Goal: Transaction & Acquisition: Purchase product/service

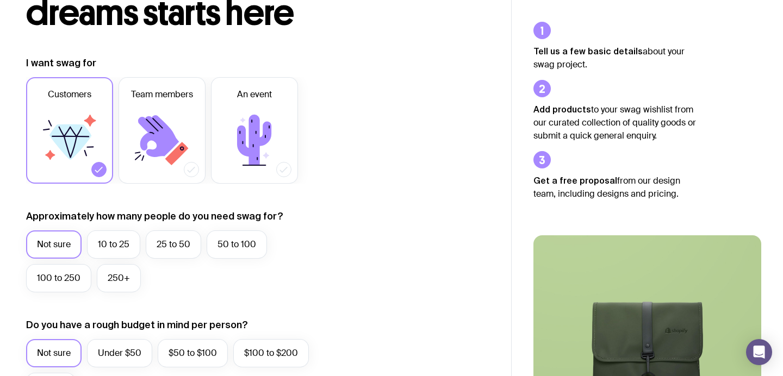
scroll to position [171, 0]
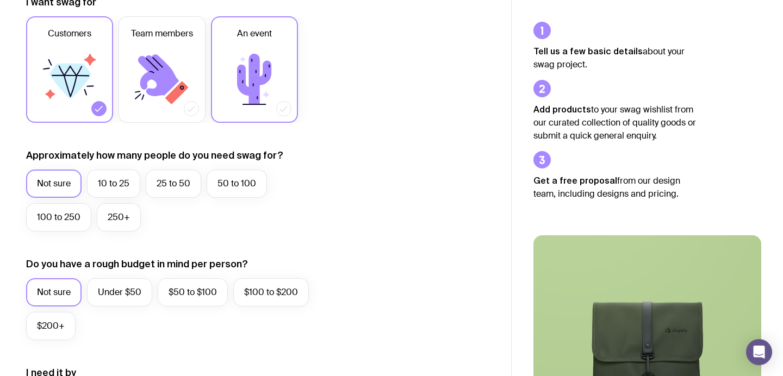
click at [259, 71] on icon at bounding box center [254, 79] width 34 height 51
click at [0, 0] on input "An event" at bounding box center [0, 0] width 0 height 0
click at [187, 184] on label "25 to 50" at bounding box center [173, 184] width 55 height 28
click at [0, 0] on input "25 to 50" at bounding box center [0, 0] width 0 height 0
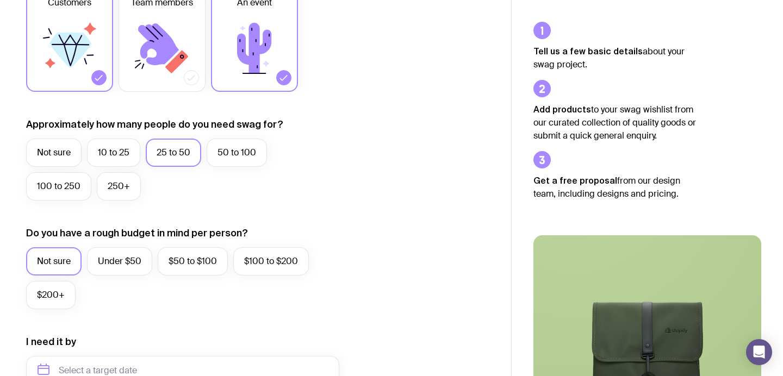
scroll to position [214, 0]
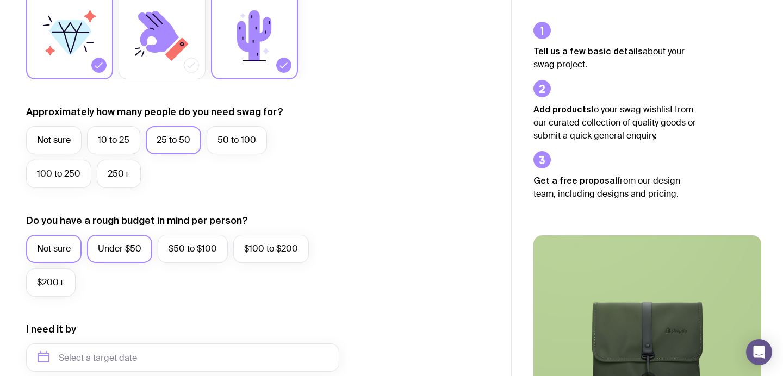
click at [121, 240] on label "Under $50" at bounding box center [119, 249] width 65 height 28
click at [0, 0] on input "Under $50" at bounding box center [0, 0] width 0 height 0
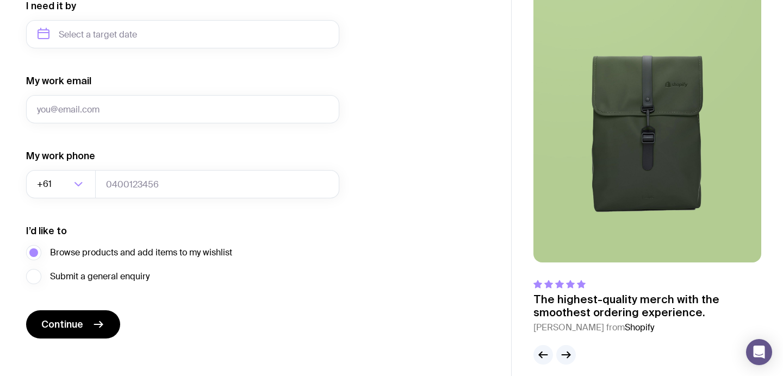
scroll to position [548, 0]
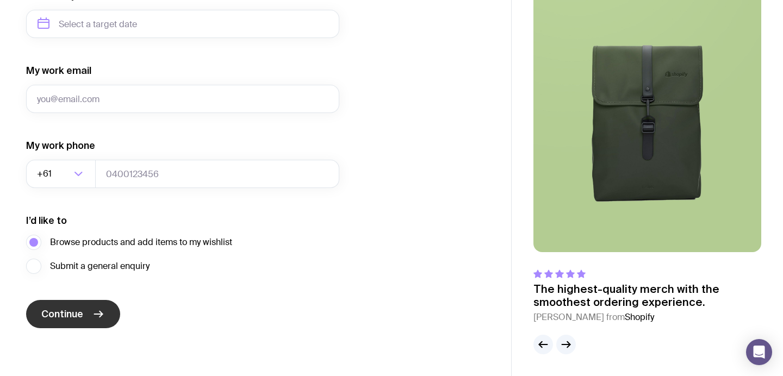
click at [63, 319] on span "Continue" at bounding box center [62, 314] width 42 height 13
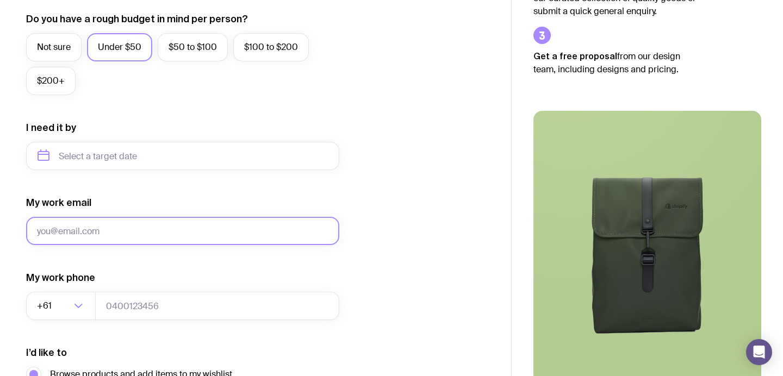
scroll to position [464, 0]
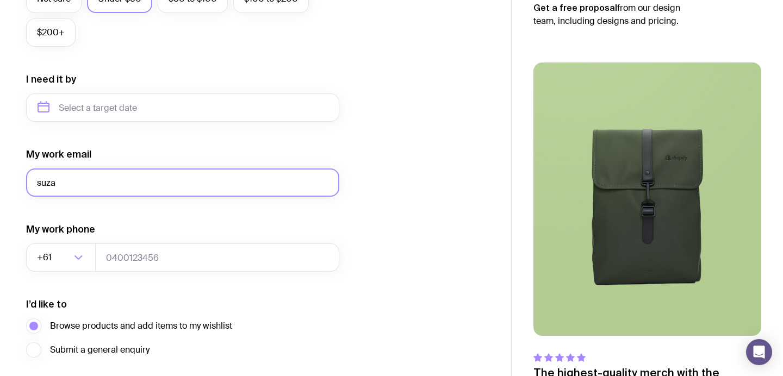
type input "[PERSON_NAME][EMAIL_ADDRESS][PERSON_NAME][DOMAIN_NAME]"
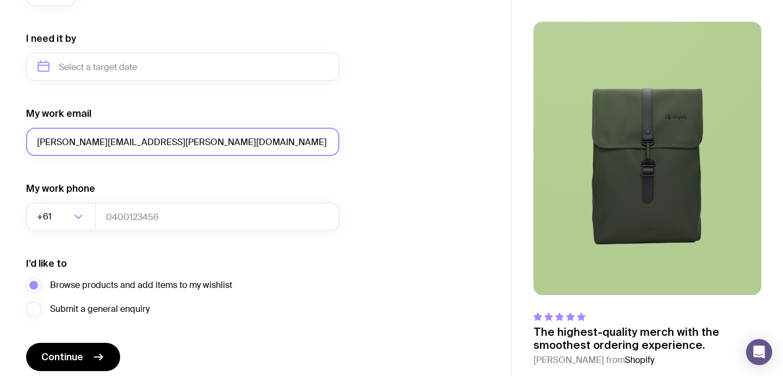
scroll to position [548, 0]
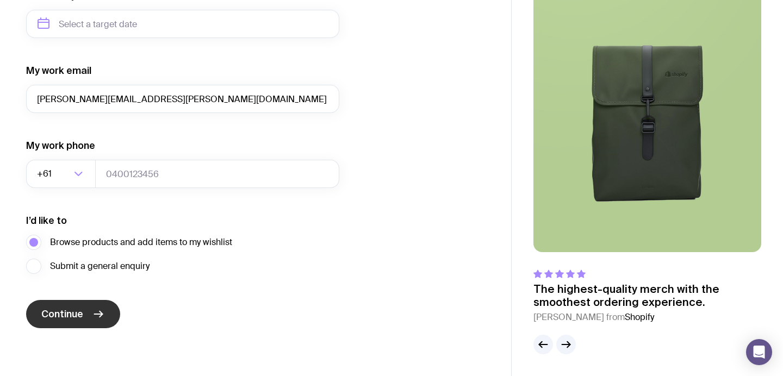
click at [70, 314] on span "Continue" at bounding box center [62, 314] width 42 height 13
type input "0"
click at [77, 307] on button "Continue" at bounding box center [73, 314] width 94 height 28
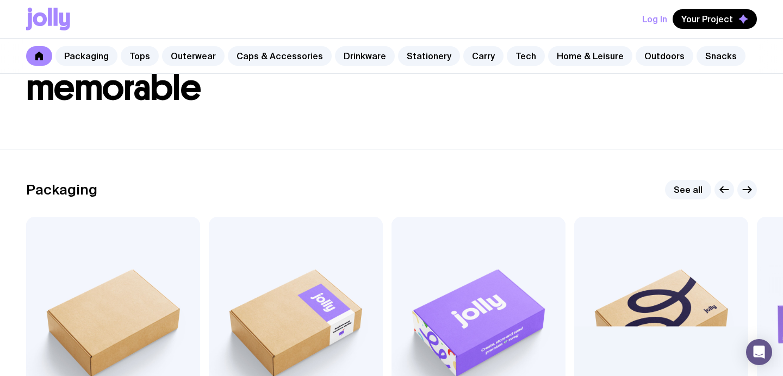
scroll to position [80, 0]
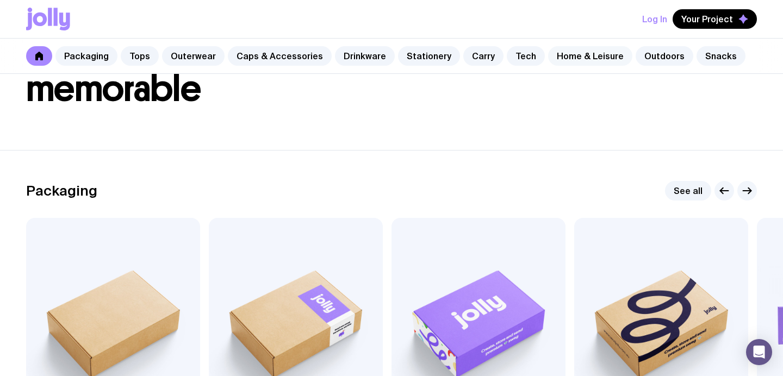
click at [574, 60] on link "Home & Leisure" at bounding box center [590, 56] width 84 height 20
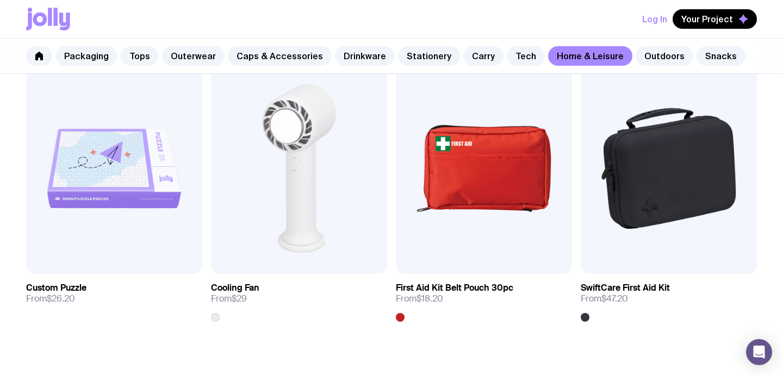
scroll to position [2301, 0]
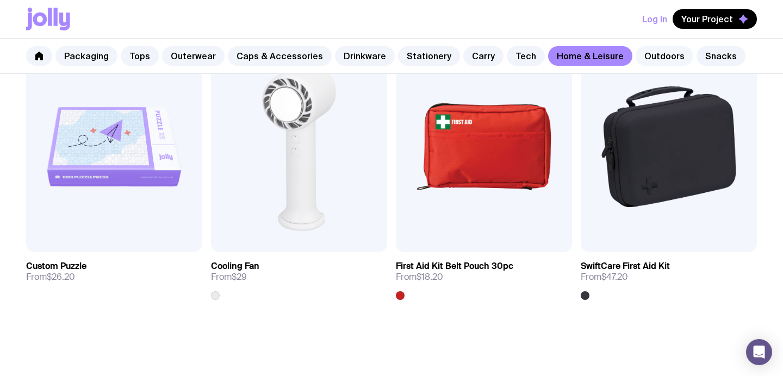
click at [653, 57] on link "Outdoors" at bounding box center [665, 56] width 58 height 20
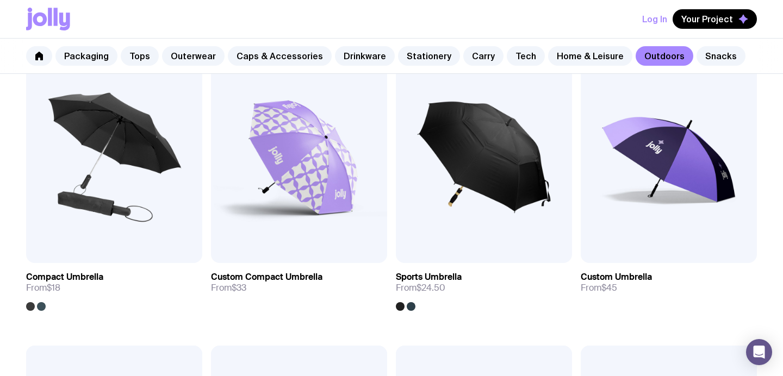
scroll to position [176, 0]
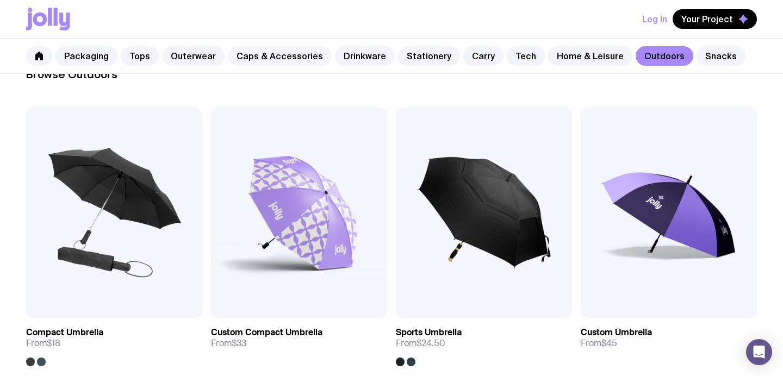
click at [292, 57] on link "Caps & Accessories" at bounding box center [280, 56] width 104 height 20
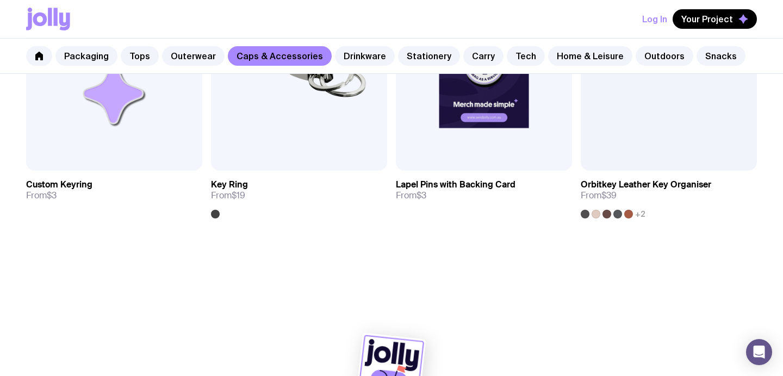
scroll to position [1822, 0]
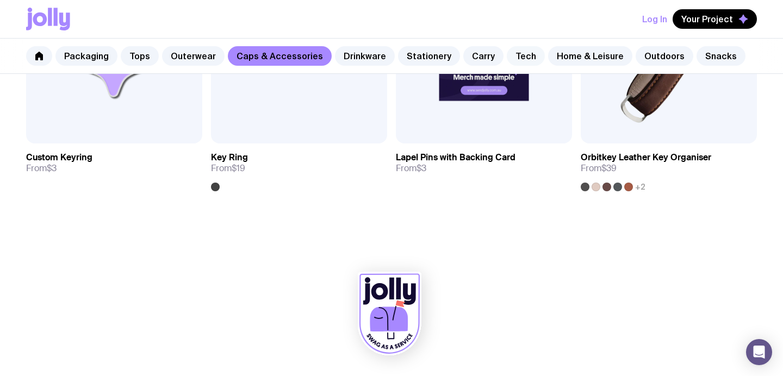
click at [507, 59] on link "Tech" at bounding box center [526, 56] width 38 height 20
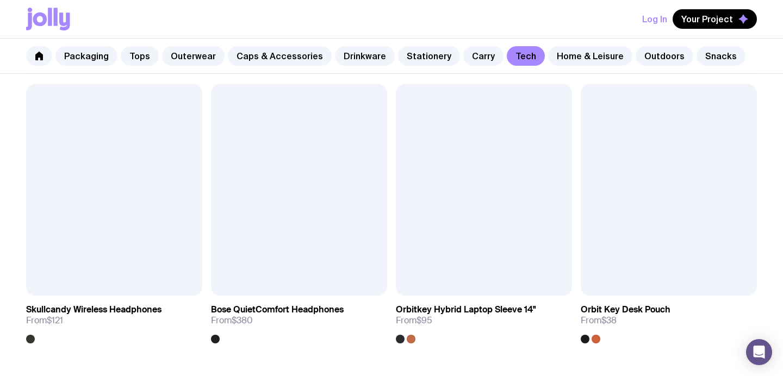
scroll to position [2001, 0]
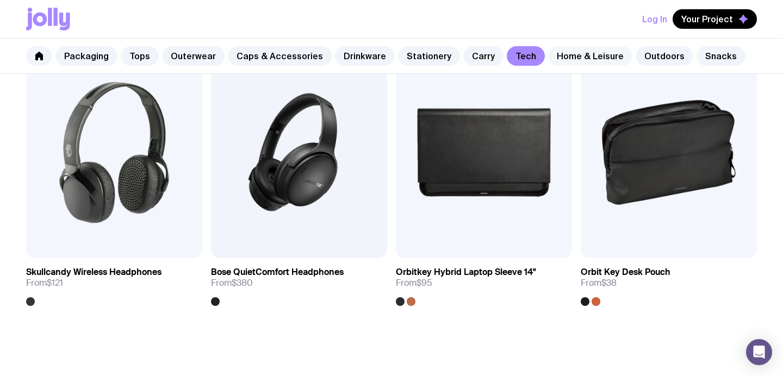
click at [548, 60] on link "Home & Leisure" at bounding box center [590, 56] width 84 height 20
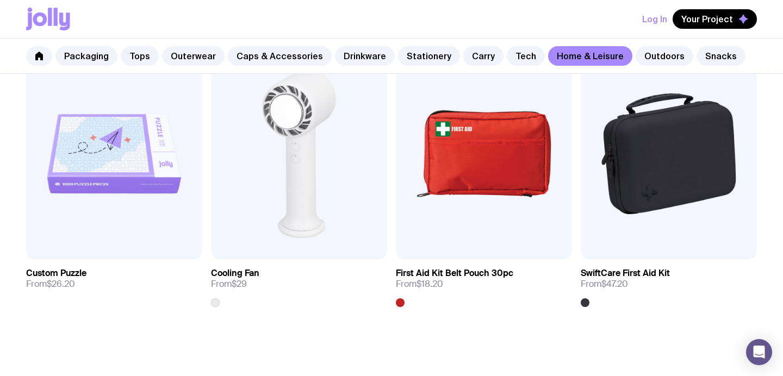
scroll to position [2326, 0]
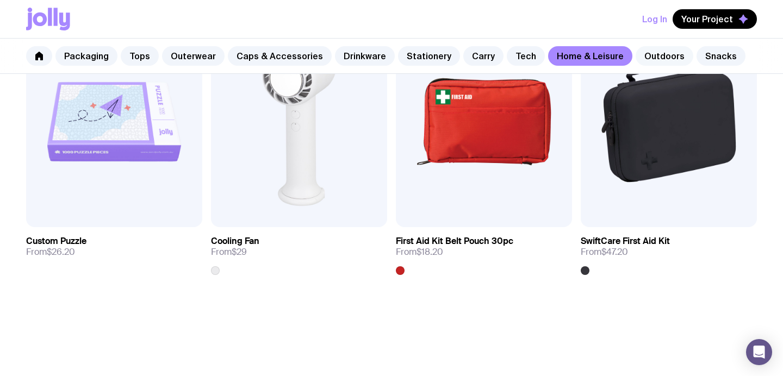
click at [646, 54] on link "Outdoors" at bounding box center [665, 56] width 58 height 20
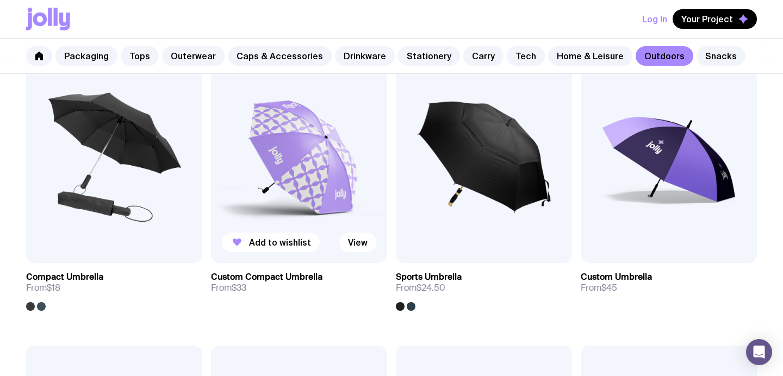
scroll to position [232, 0]
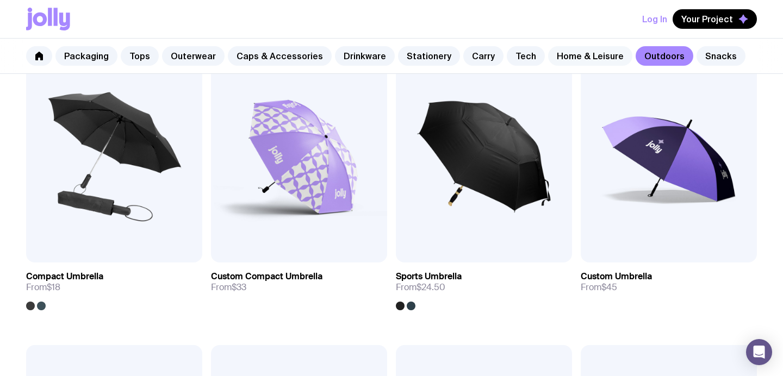
click at [572, 60] on link "Home & Leisure" at bounding box center [590, 56] width 84 height 20
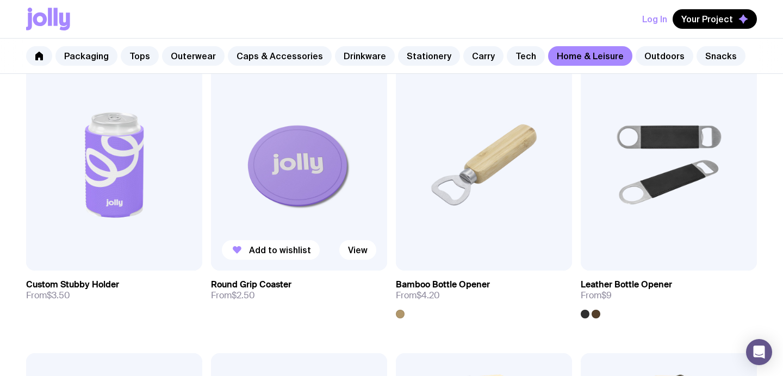
scroll to position [223, 0]
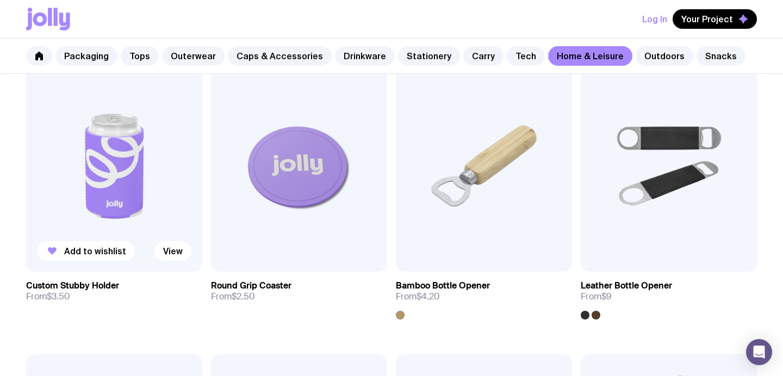
click at [157, 215] on img at bounding box center [114, 166] width 176 height 212
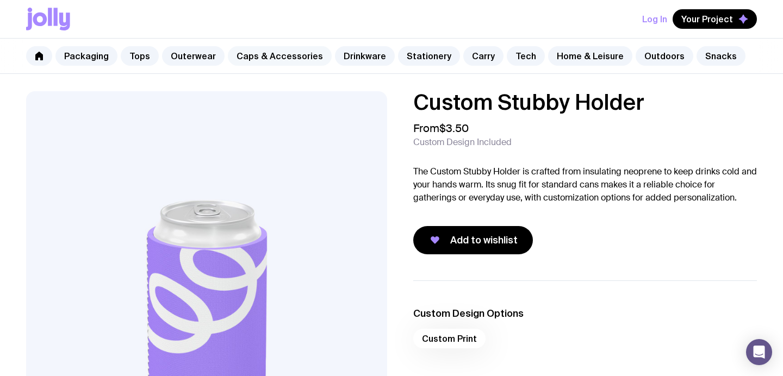
click at [257, 63] on link "Caps & Accessories" at bounding box center [280, 56] width 104 height 20
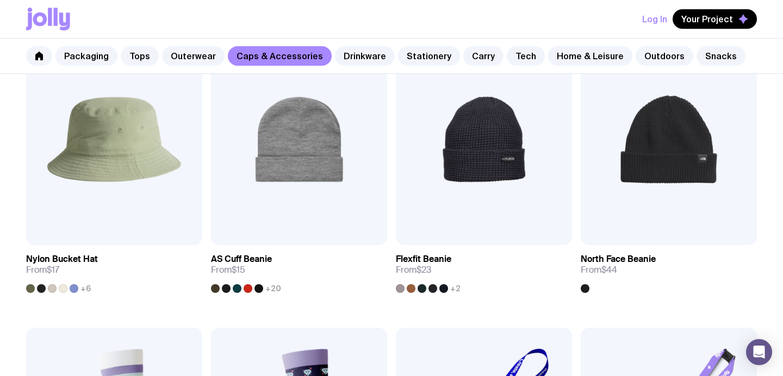
scroll to position [1140, 0]
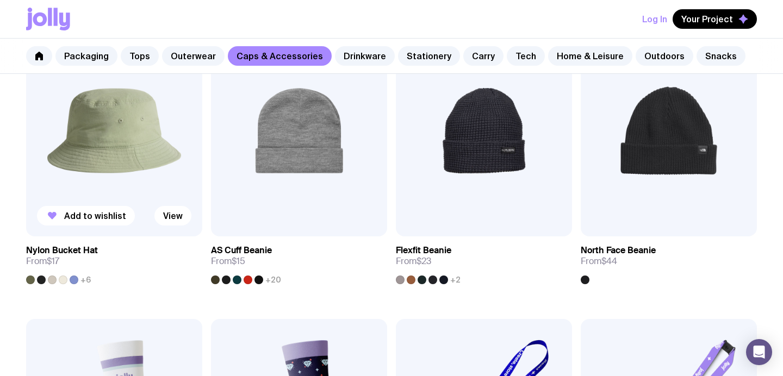
click at [145, 141] on img at bounding box center [114, 131] width 176 height 212
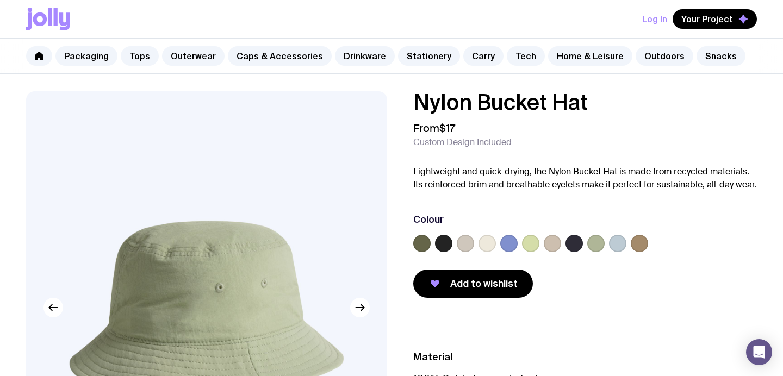
click at [508, 243] on label at bounding box center [508, 243] width 17 height 17
click at [0, 0] on input "radio" at bounding box center [0, 0] width 0 height 0
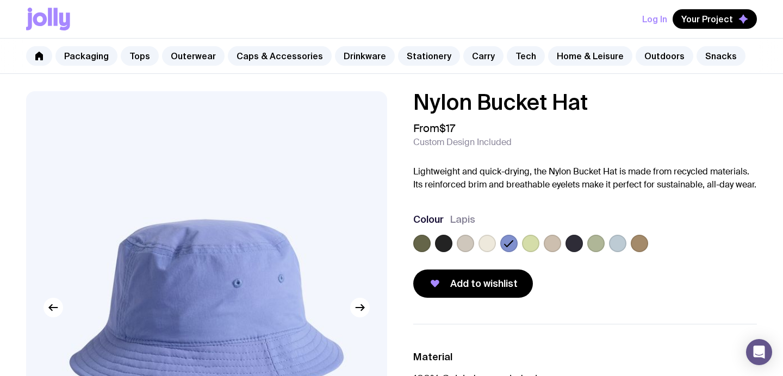
click at [616, 243] on label at bounding box center [617, 243] width 17 height 17
click at [0, 0] on input "radio" at bounding box center [0, 0] width 0 height 0
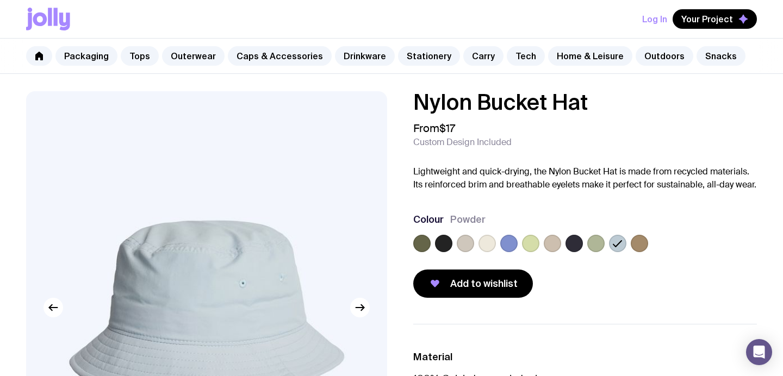
click at [531, 244] on label at bounding box center [530, 243] width 17 height 17
click at [0, 0] on input "radio" at bounding box center [0, 0] width 0 height 0
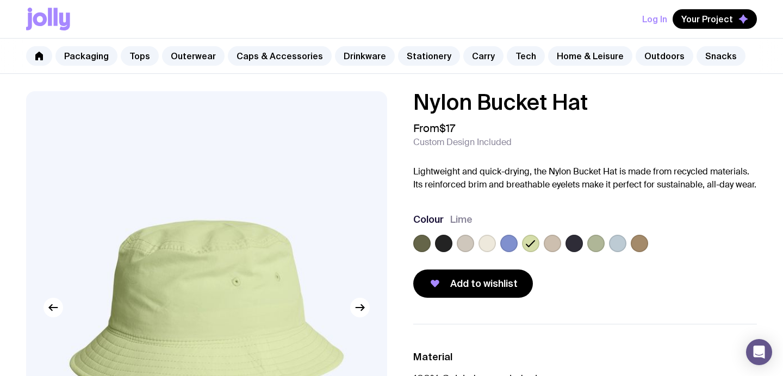
click at [468, 244] on label at bounding box center [465, 243] width 17 height 17
click at [0, 0] on input "radio" at bounding box center [0, 0] width 0 height 0
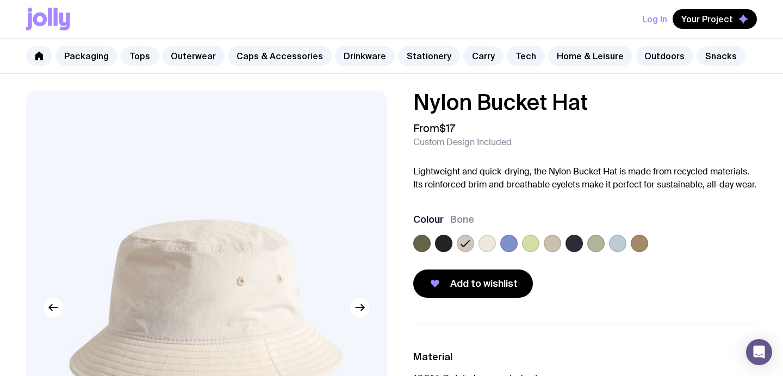
click at [484, 245] on label at bounding box center [487, 243] width 17 height 17
click at [0, 0] on input "radio" at bounding box center [0, 0] width 0 height 0
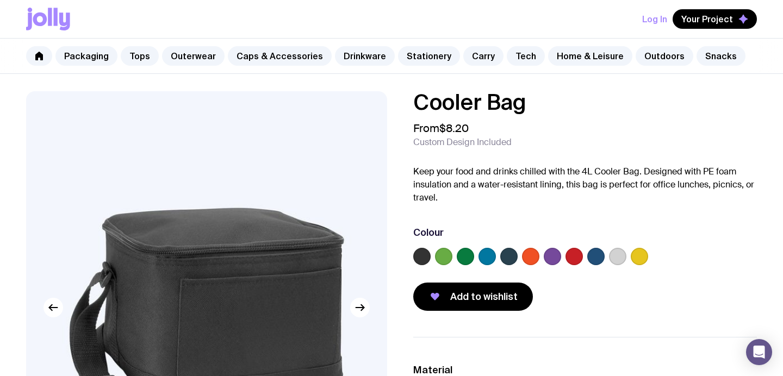
click at [487, 258] on label at bounding box center [487, 256] width 17 height 17
click at [0, 0] on input "radio" at bounding box center [0, 0] width 0 height 0
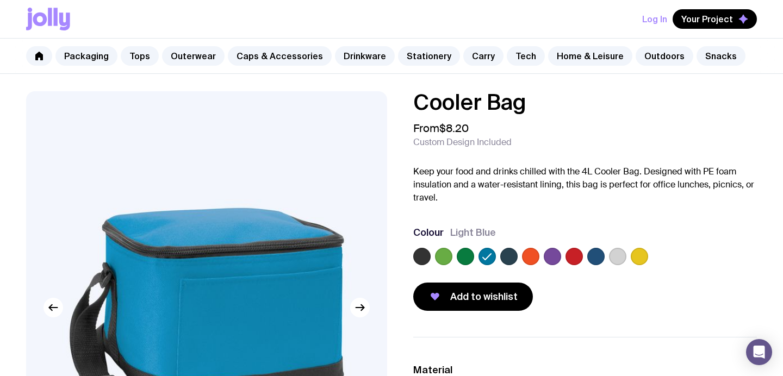
click at [598, 258] on label at bounding box center [595, 256] width 17 height 17
click at [0, 0] on input "radio" at bounding box center [0, 0] width 0 height 0
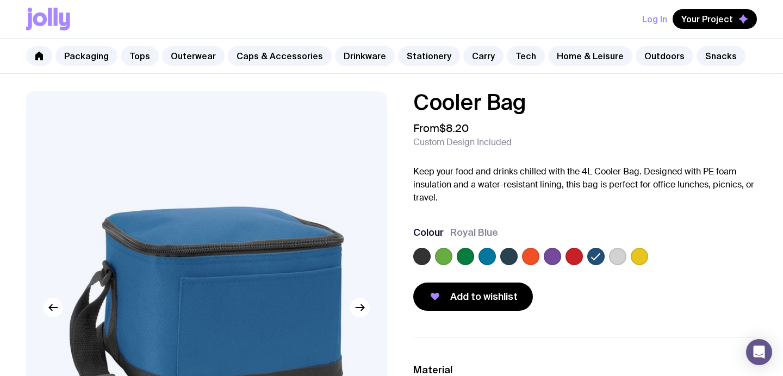
click at [618, 258] on label at bounding box center [617, 256] width 17 height 17
click at [0, 0] on input "radio" at bounding box center [0, 0] width 0 height 0
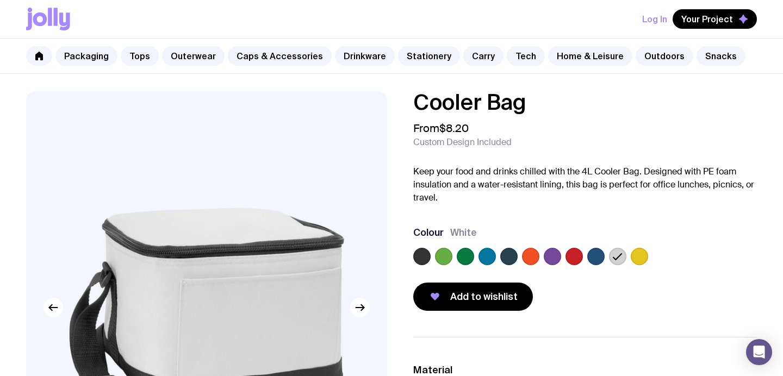
click at [642, 259] on label at bounding box center [639, 256] width 17 height 17
click at [0, 0] on input "radio" at bounding box center [0, 0] width 0 height 0
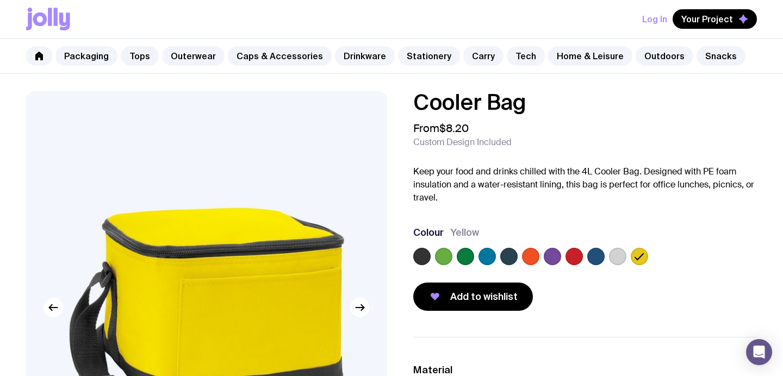
click at [470, 257] on label at bounding box center [465, 256] width 17 height 17
click at [0, 0] on input "radio" at bounding box center [0, 0] width 0 height 0
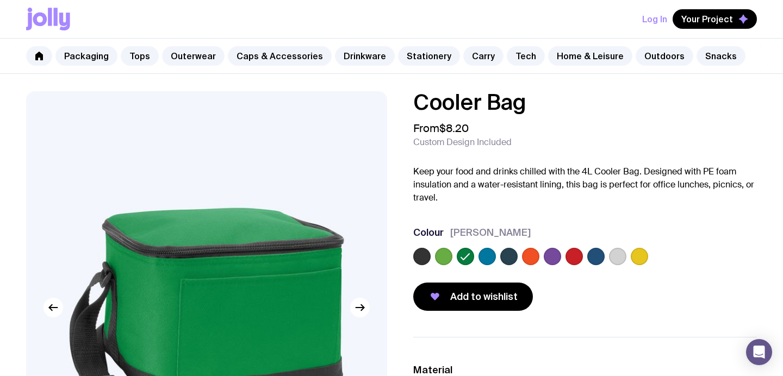
click at [487, 258] on label at bounding box center [487, 256] width 17 height 17
click at [0, 0] on input "radio" at bounding box center [0, 0] width 0 height 0
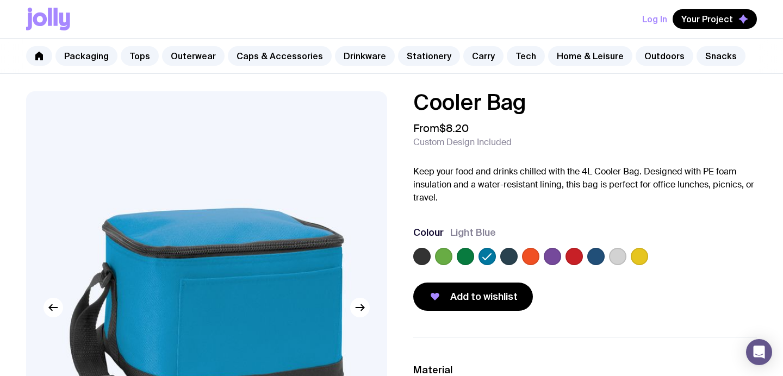
click at [513, 257] on label at bounding box center [508, 256] width 17 height 17
click at [0, 0] on input "radio" at bounding box center [0, 0] width 0 height 0
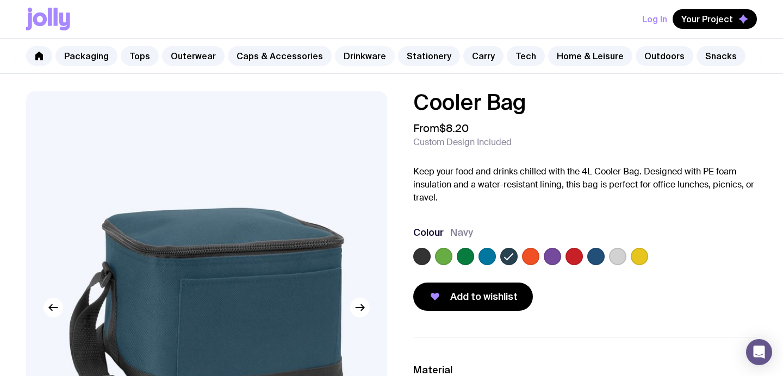
click at [368, 58] on link "Drinkware" at bounding box center [365, 56] width 60 height 20
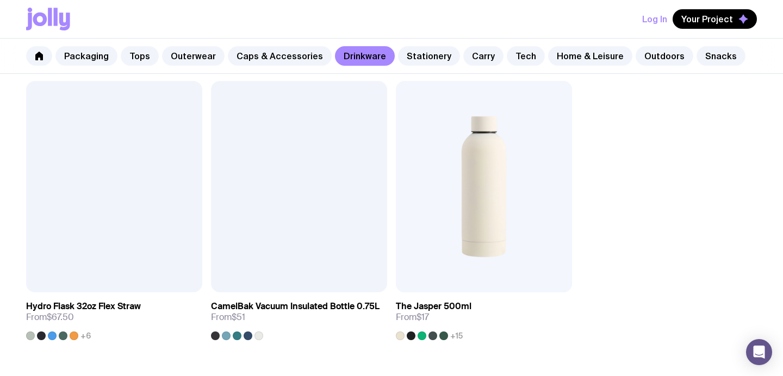
scroll to position [1681, 0]
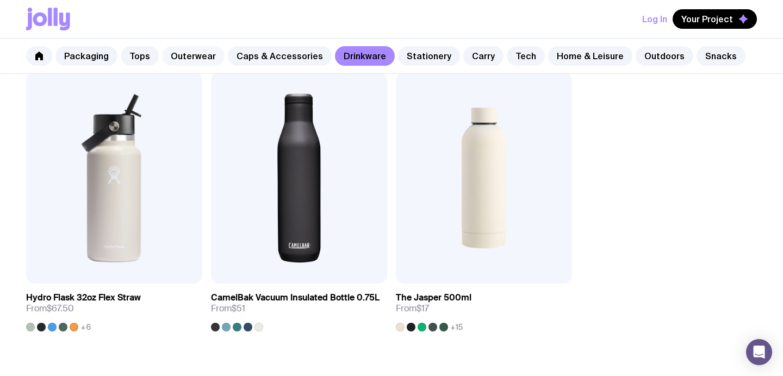
click at [181, 57] on link "Outerwear" at bounding box center [193, 56] width 63 height 20
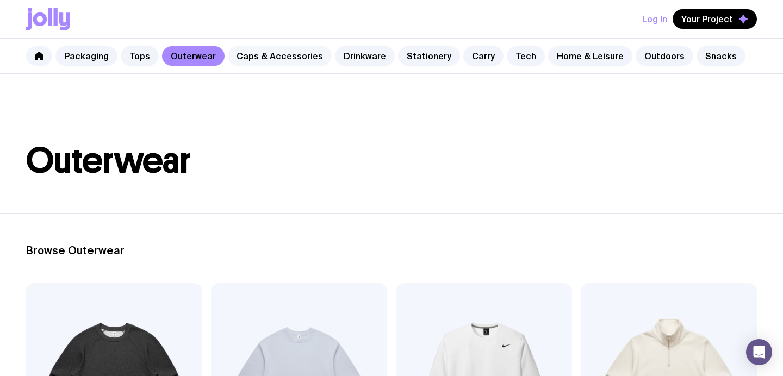
click at [278, 59] on link "Caps & Accessories" at bounding box center [280, 56] width 104 height 20
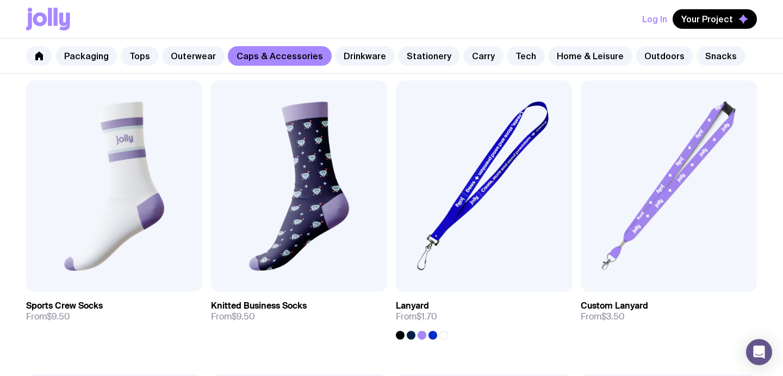
scroll to position [1394, 0]
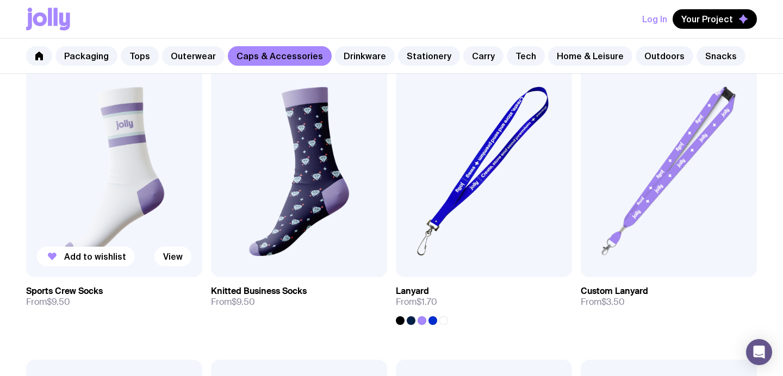
click at [123, 196] on img at bounding box center [114, 172] width 176 height 212
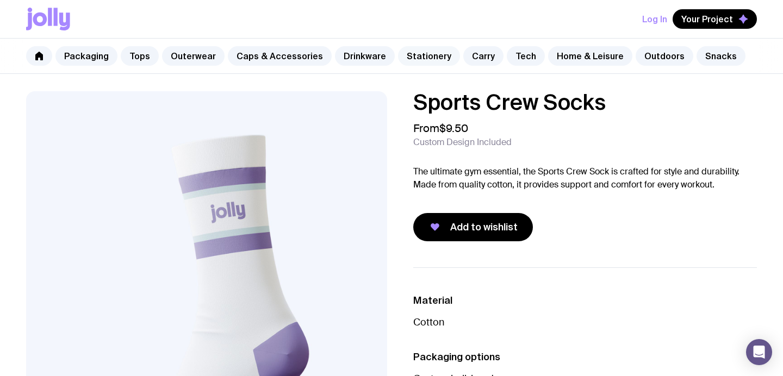
click at [423, 58] on link "Stationery" at bounding box center [429, 56] width 62 height 20
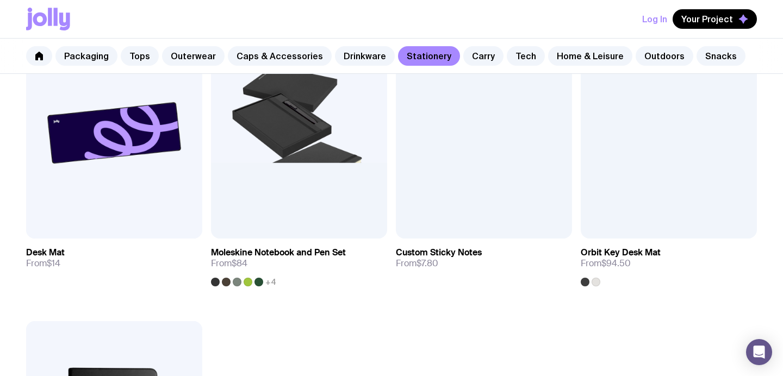
scroll to position [1723, 0]
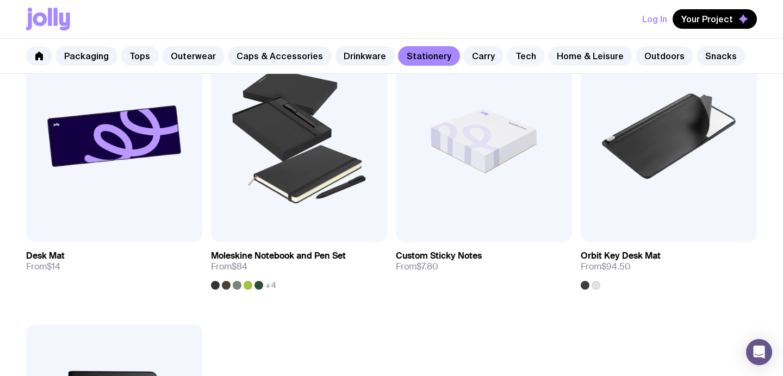
click at [511, 57] on link "Tech" at bounding box center [526, 56] width 38 height 20
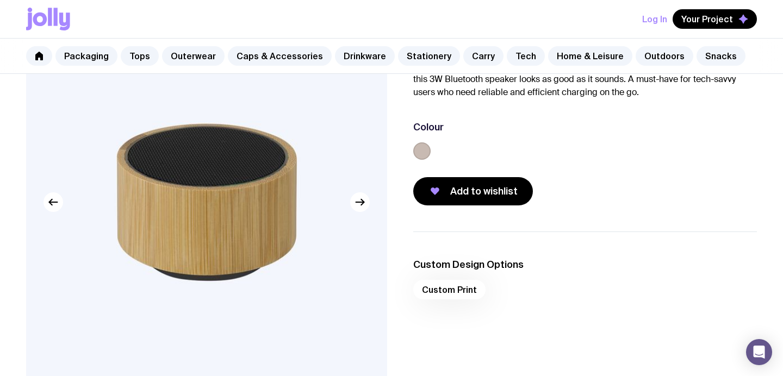
scroll to position [111, 0]
